Goal: Task Accomplishment & Management: Manage account settings

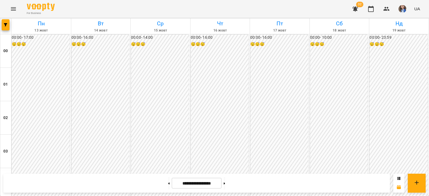
scroll to position [667, 0]
click at [168, 181] on button at bounding box center [168, 183] width 1 height 12
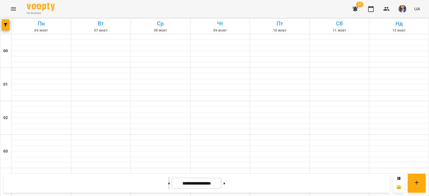
click at [168, 184] on button at bounding box center [168, 183] width 1 height 12
click at [225, 182] on button at bounding box center [224, 183] width 1 height 12
click at [168, 186] on button at bounding box center [168, 183] width 1 height 12
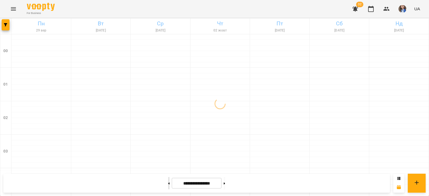
type input "**********"
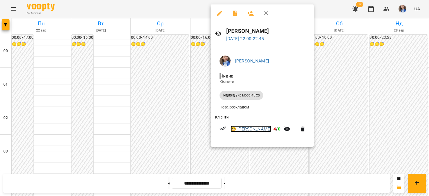
click at [252, 130] on link "😀 [PERSON_NAME]" at bounding box center [251, 129] width 41 height 7
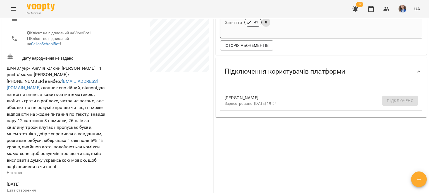
scroll to position [112, 0]
